Goal: Navigation & Orientation: Understand site structure

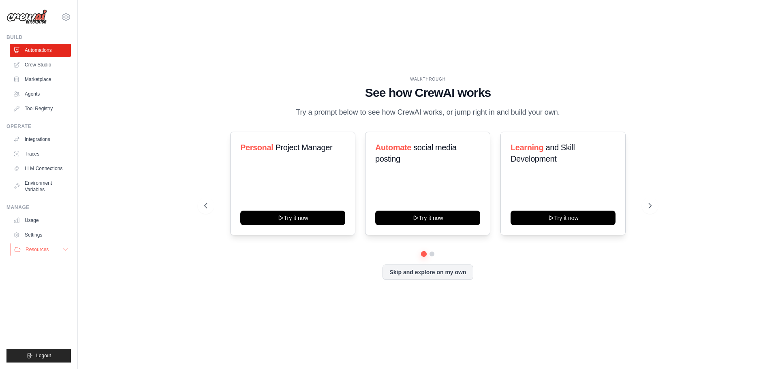
click at [34, 248] on span "Resources" at bounding box center [37, 250] width 23 height 6
click at [32, 221] on link "Usage" at bounding box center [41, 220] width 61 height 13
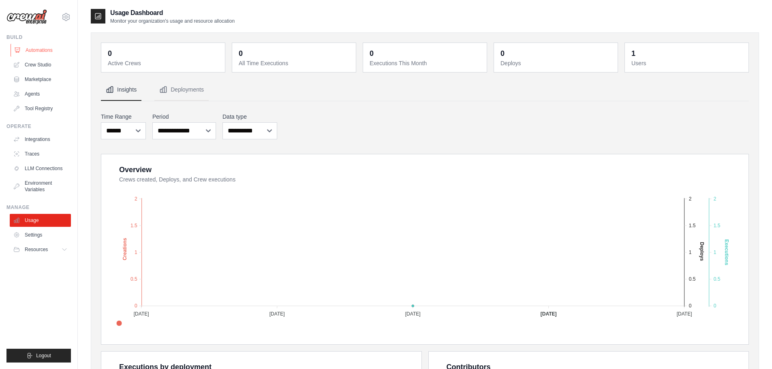
click at [37, 49] on link "Automations" at bounding box center [41, 50] width 61 height 13
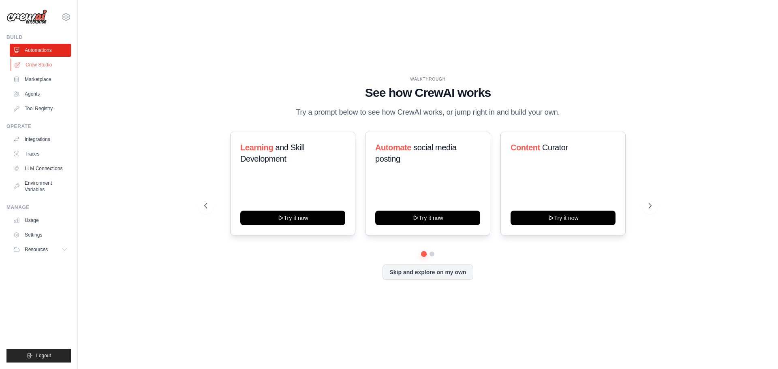
click at [36, 64] on link "Crew Studio" at bounding box center [41, 64] width 61 height 13
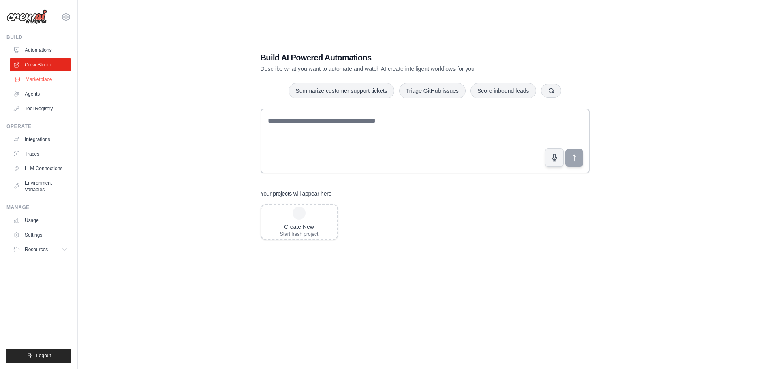
click at [34, 78] on link "Marketplace" at bounding box center [41, 79] width 61 height 13
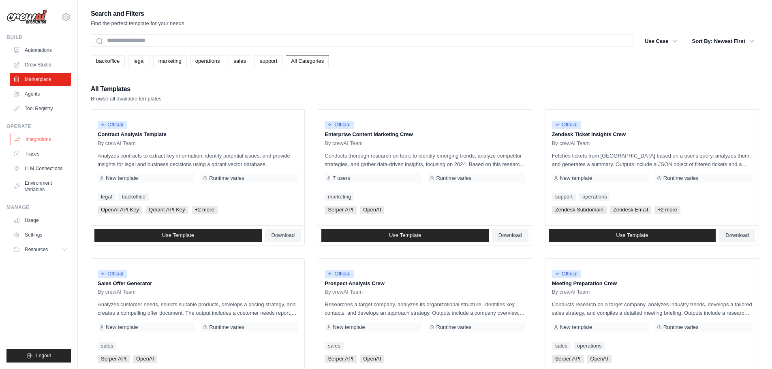
click at [44, 140] on link "Integrations" at bounding box center [41, 139] width 61 height 13
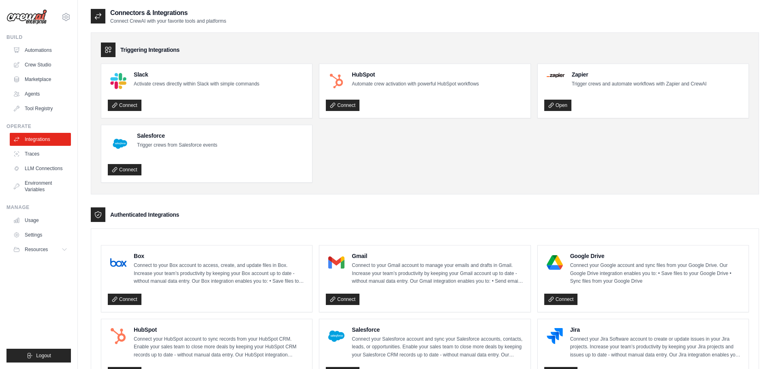
click at [100, 15] on icon at bounding box center [98, 16] width 8 height 8
click at [31, 153] on link "Traces" at bounding box center [41, 154] width 61 height 13
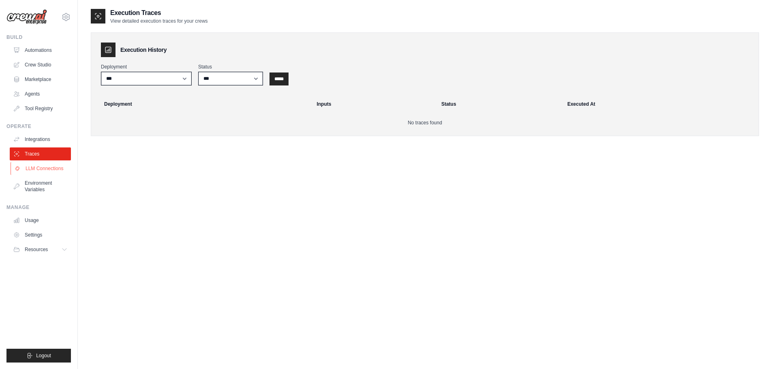
click at [43, 169] on link "LLM Connections" at bounding box center [41, 168] width 61 height 13
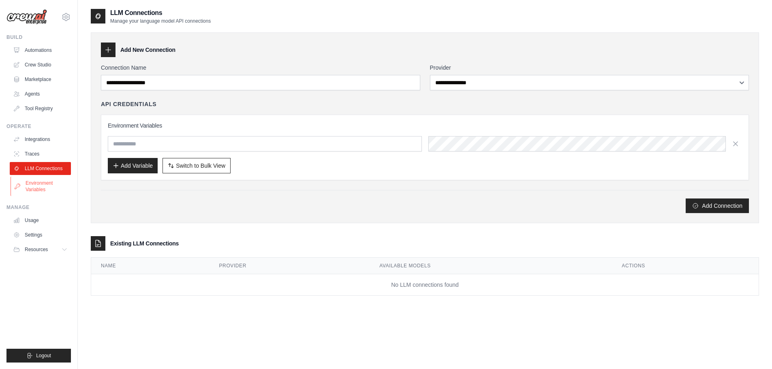
click at [34, 187] on link "Environment Variables" at bounding box center [41, 186] width 61 height 19
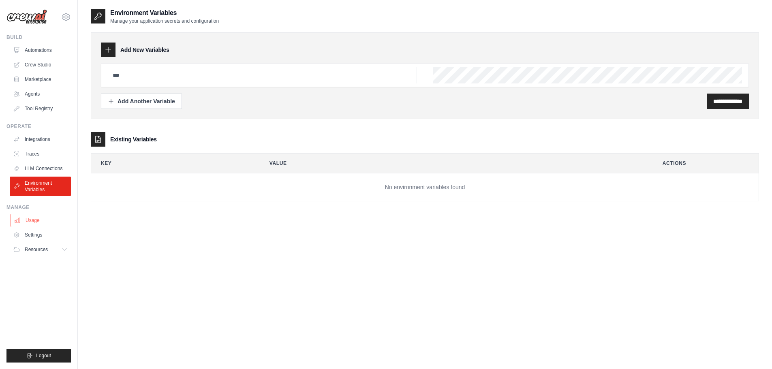
click at [35, 221] on link "Usage" at bounding box center [41, 220] width 61 height 13
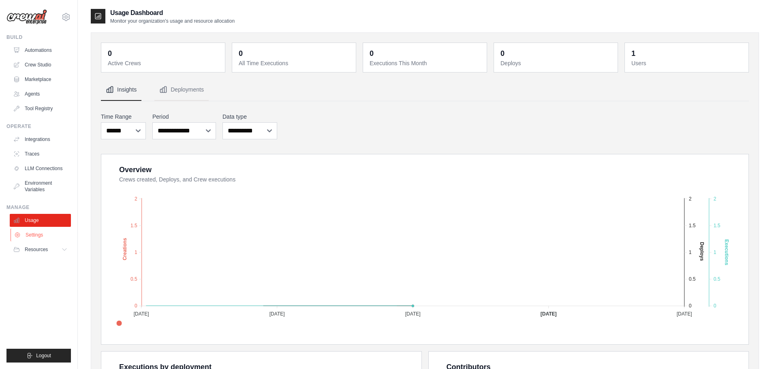
click at [34, 236] on link "Settings" at bounding box center [41, 235] width 61 height 13
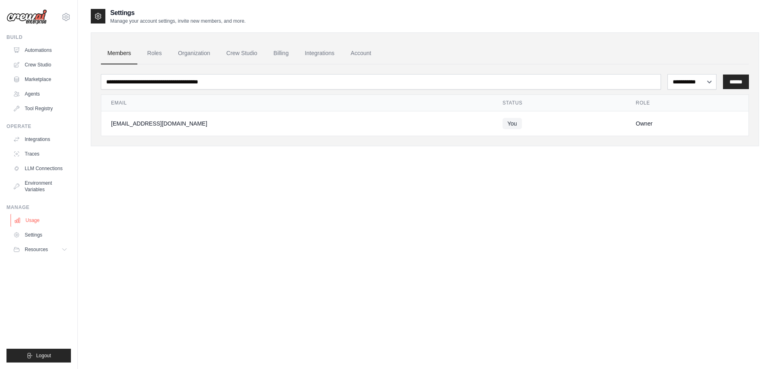
click at [32, 222] on link "Usage" at bounding box center [41, 220] width 61 height 13
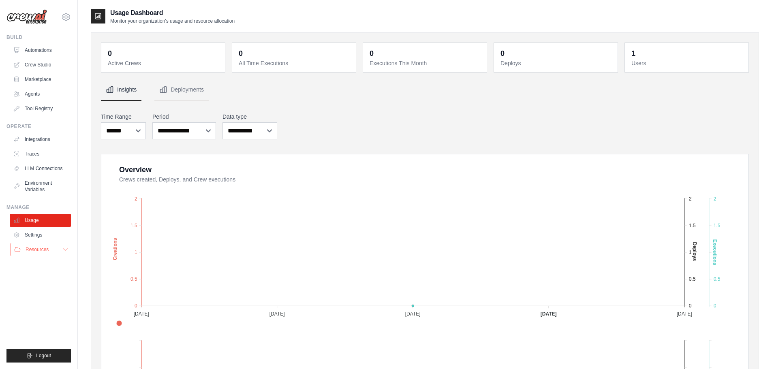
click at [32, 248] on span "Resources" at bounding box center [37, 250] width 23 height 6
click at [34, 276] on span "GitHub" at bounding box center [36, 276] width 15 height 6
